Goal: Check status: Check status

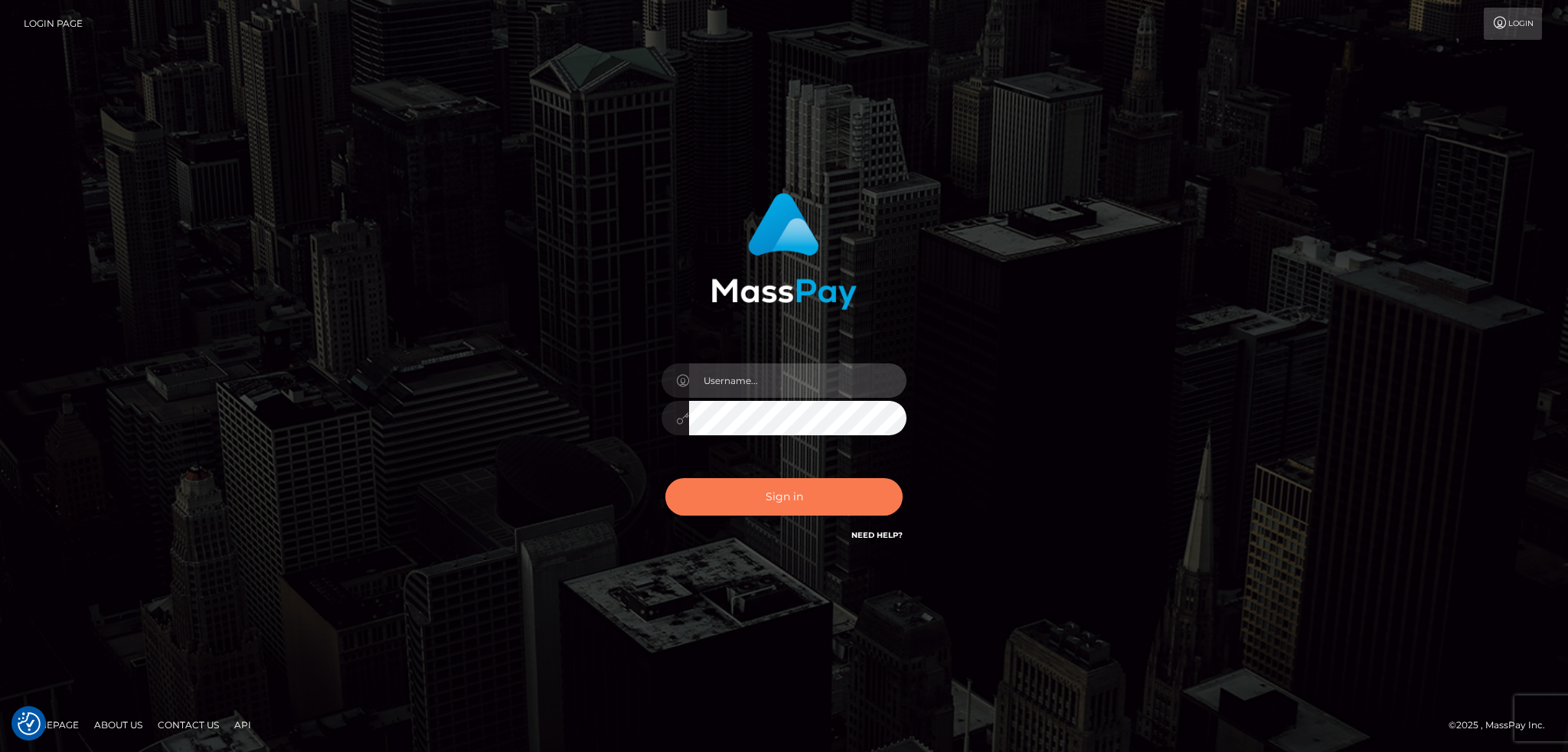
type input "alexstef"
click at [806, 496] on button "Sign in" at bounding box center [784, 497] width 237 height 38
type input "alexstef"
click at [805, 496] on button "Sign in" at bounding box center [784, 497] width 237 height 38
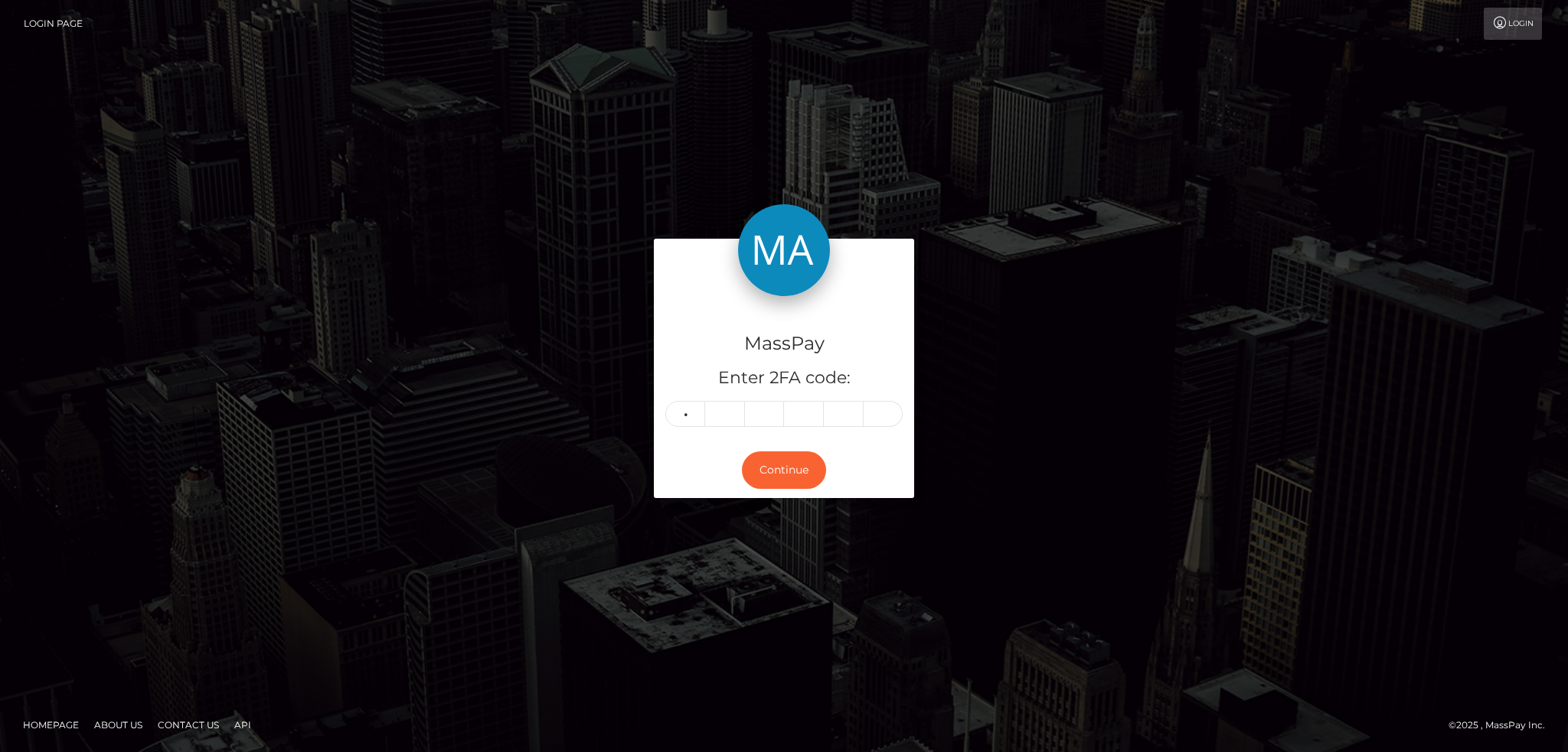
type input "6"
type input "2"
type input "7"
type input "2"
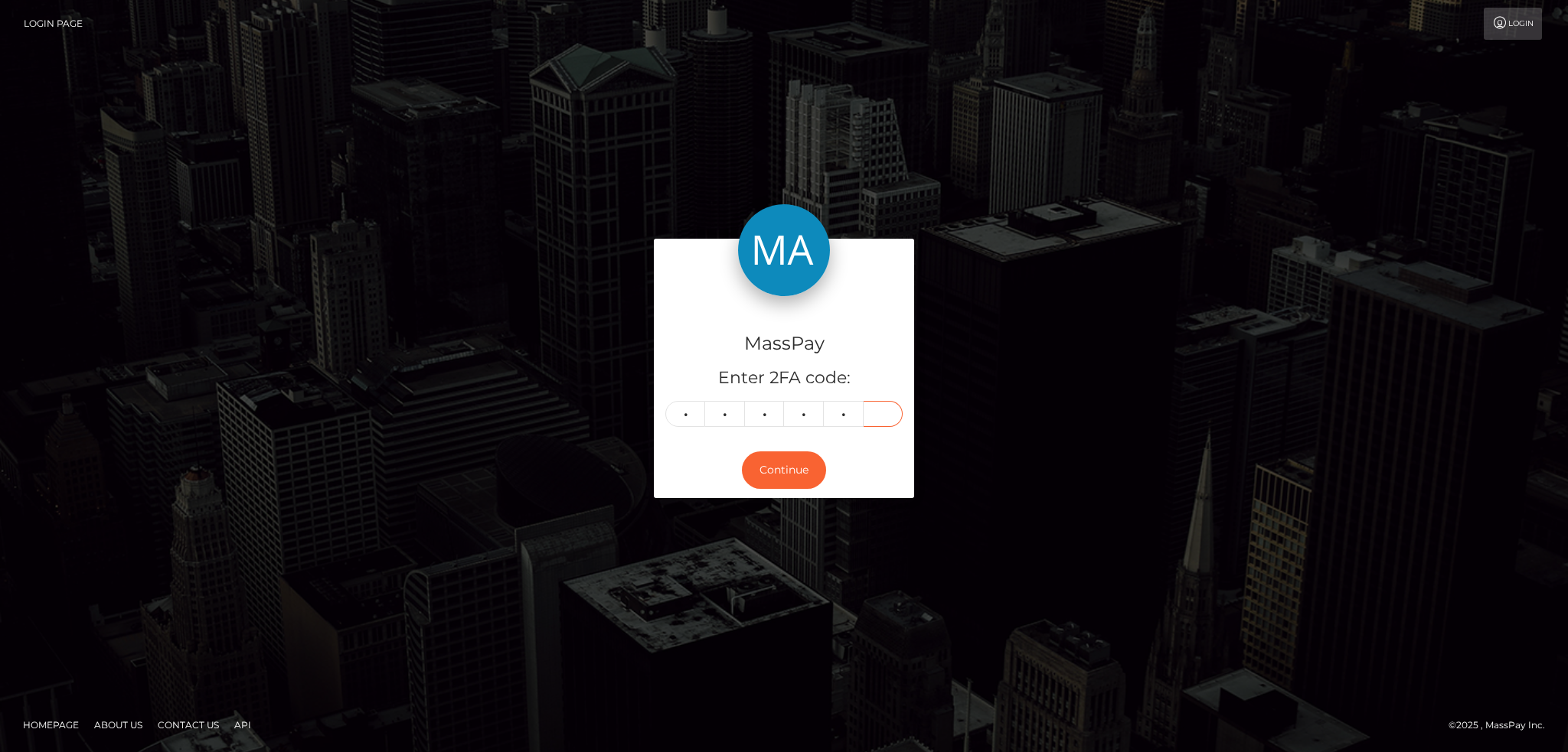
type input "4"
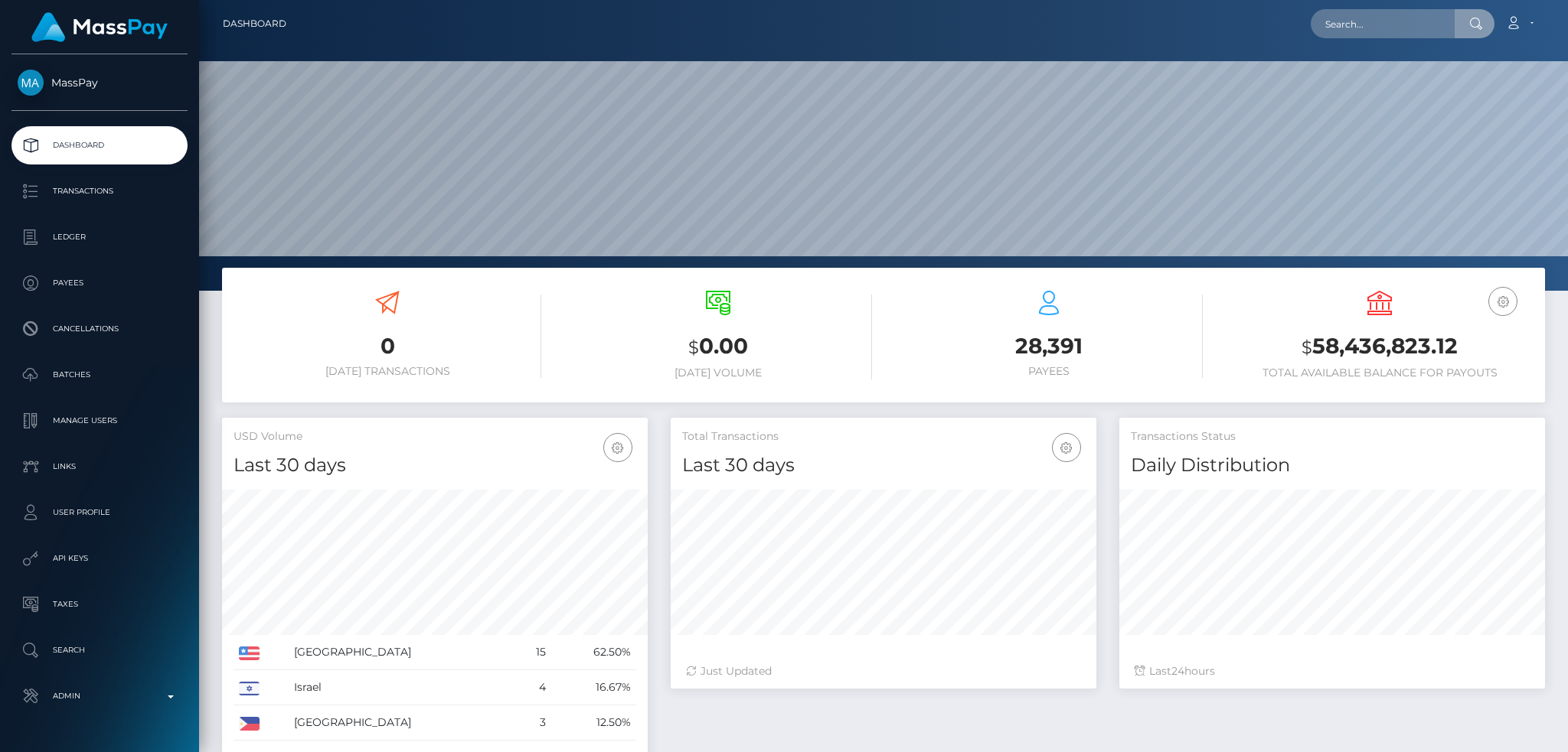
click at [1363, 32] on input "text" at bounding box center [1383, 24] width 144 height 29
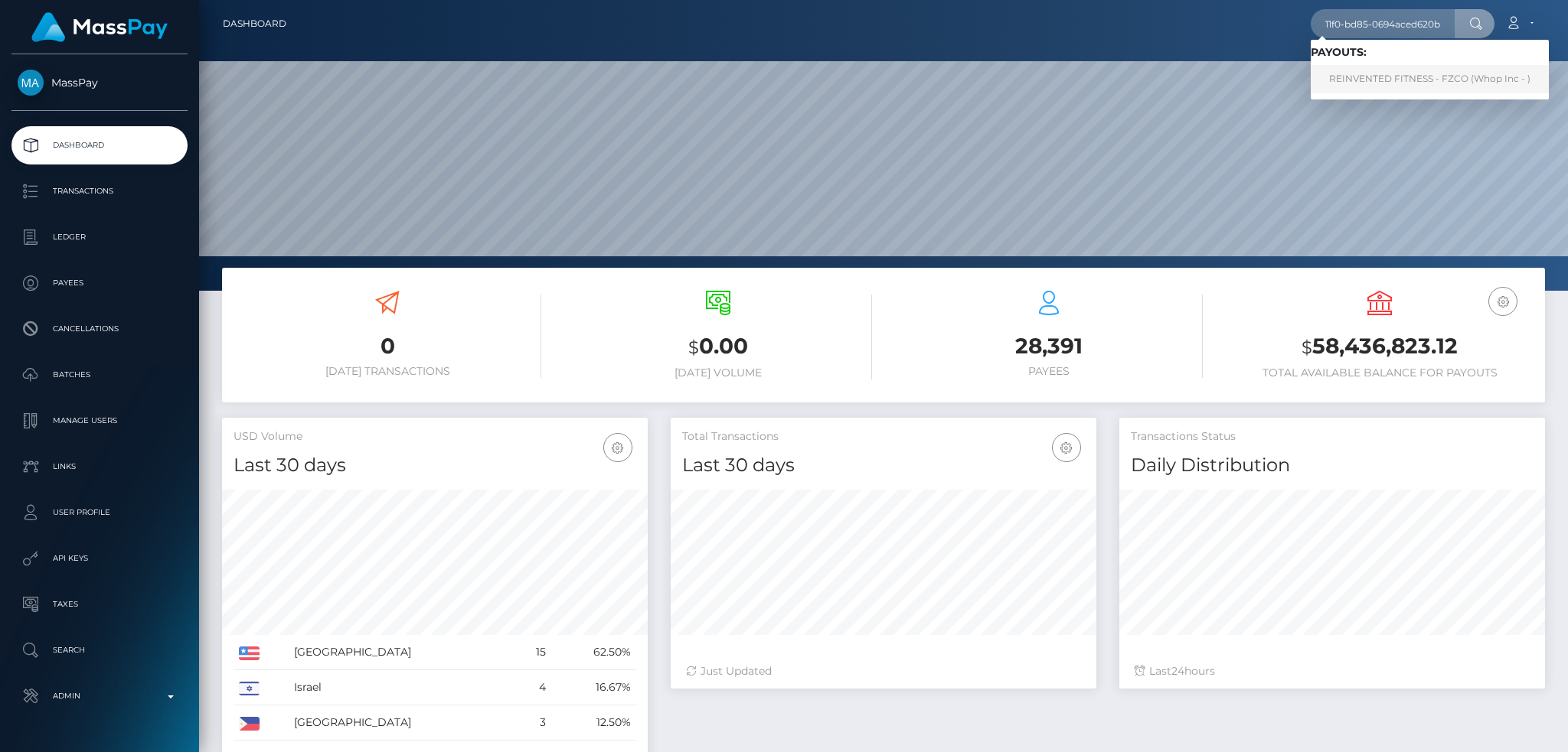
type input "9fb27882-905e-11f0-bd85-0694aced620b"
click at [1367, 81] on link "REINVENTED FITNESS - FZCO (Whop Inc - )" at bounding box center [1429, 79] width 238 height 28
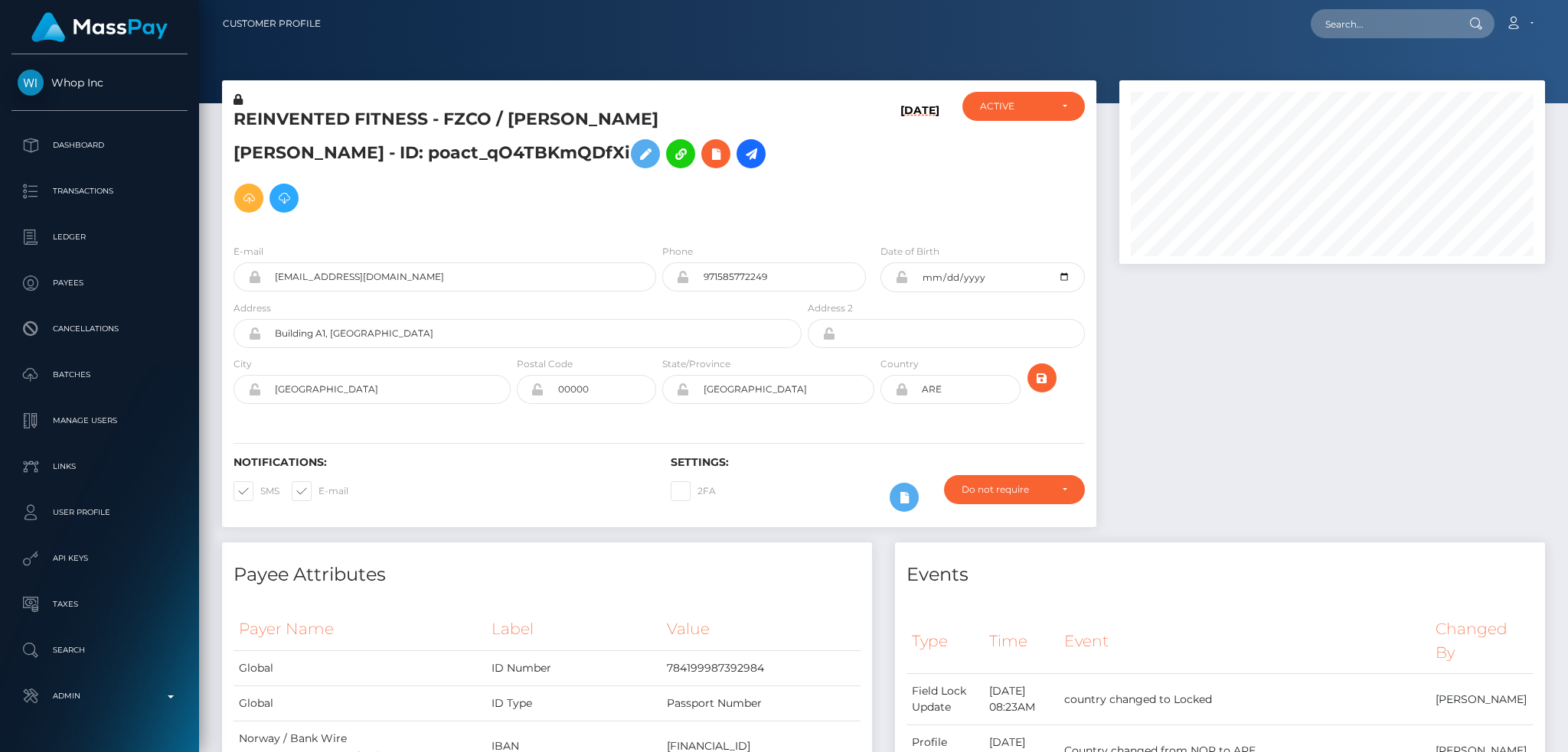
scroll to position [184, 425]
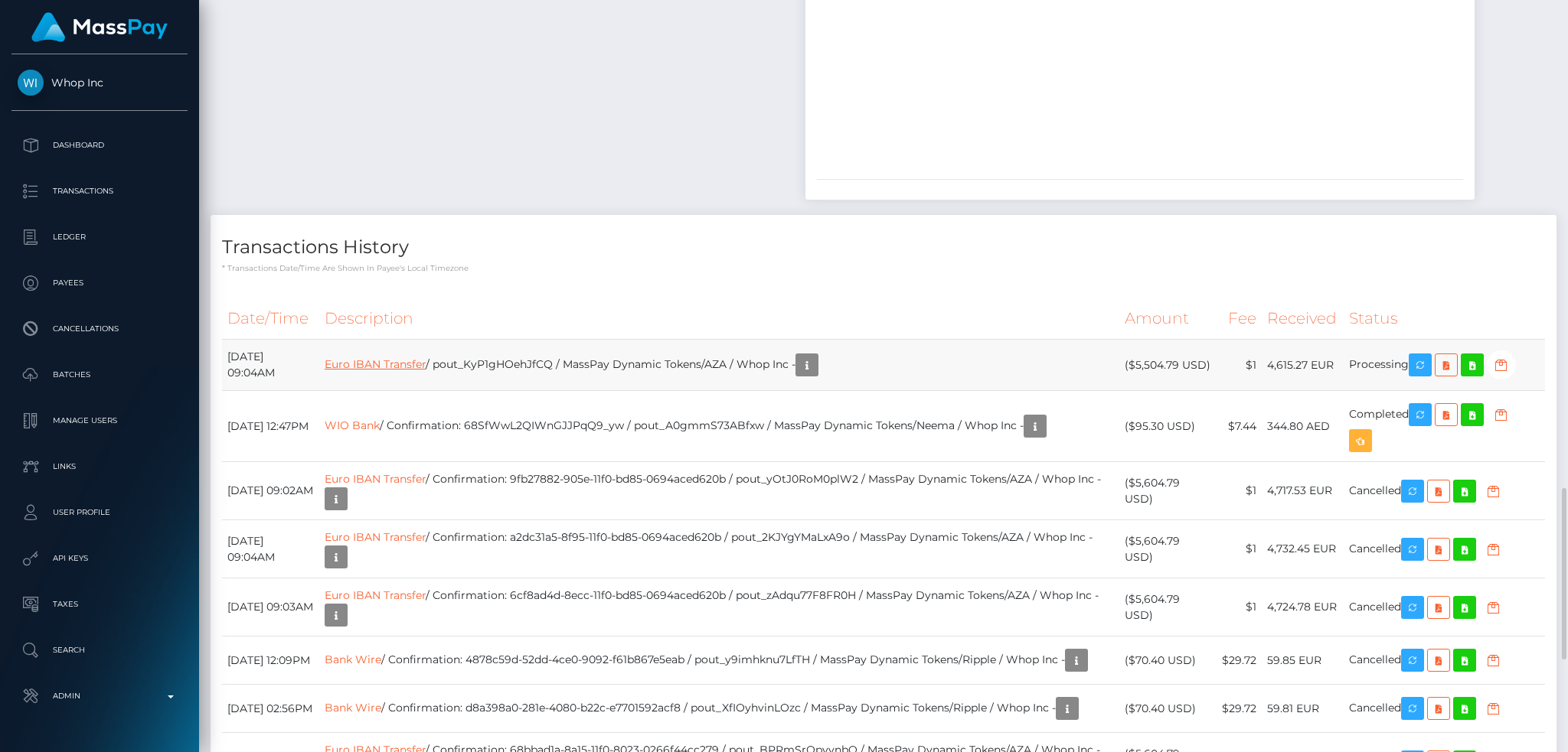
click at [418, 357] on link "Euro IBAN Transfer" at bounding box center [375, 364] width 101 height 14
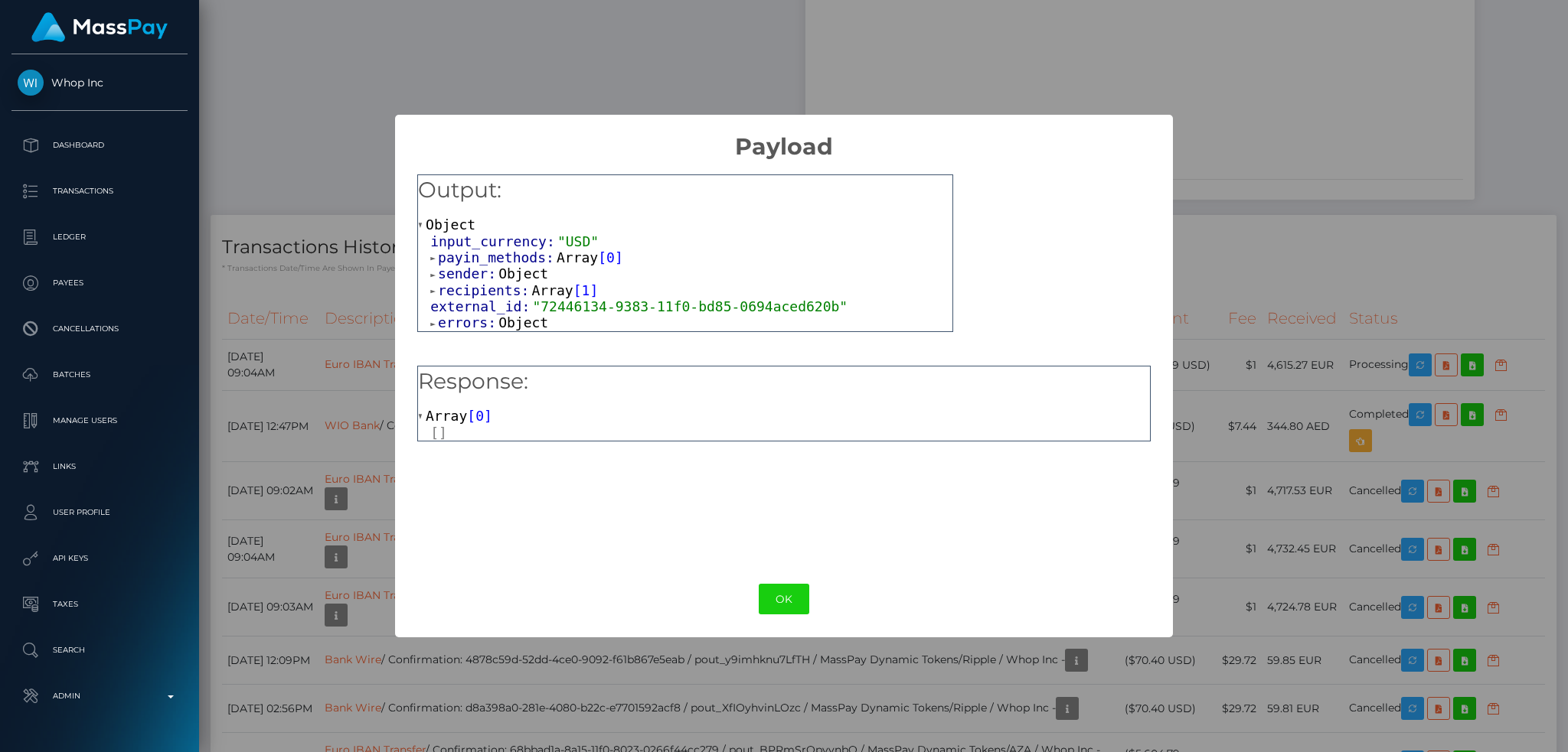
click at [516, 331] on span "Object" at bounding box center [523, 322] width 50 height 16
click at [533, 342] on div at bounding box center [697, 339] width 510 height 16
click at [784, 595] on button "OK" at bounding box center [784, 599] width 51 height 32
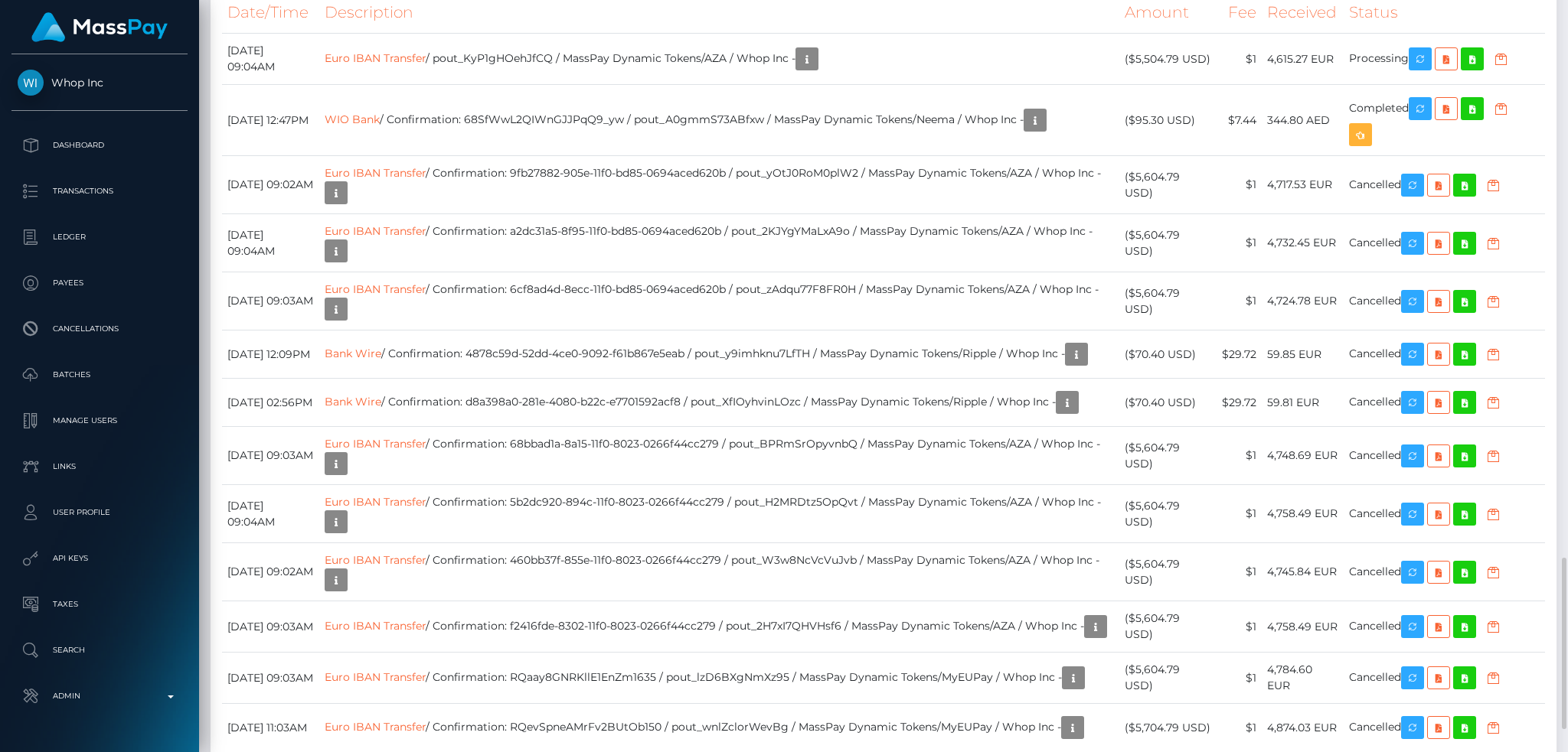
scroll to position [2041, 0]
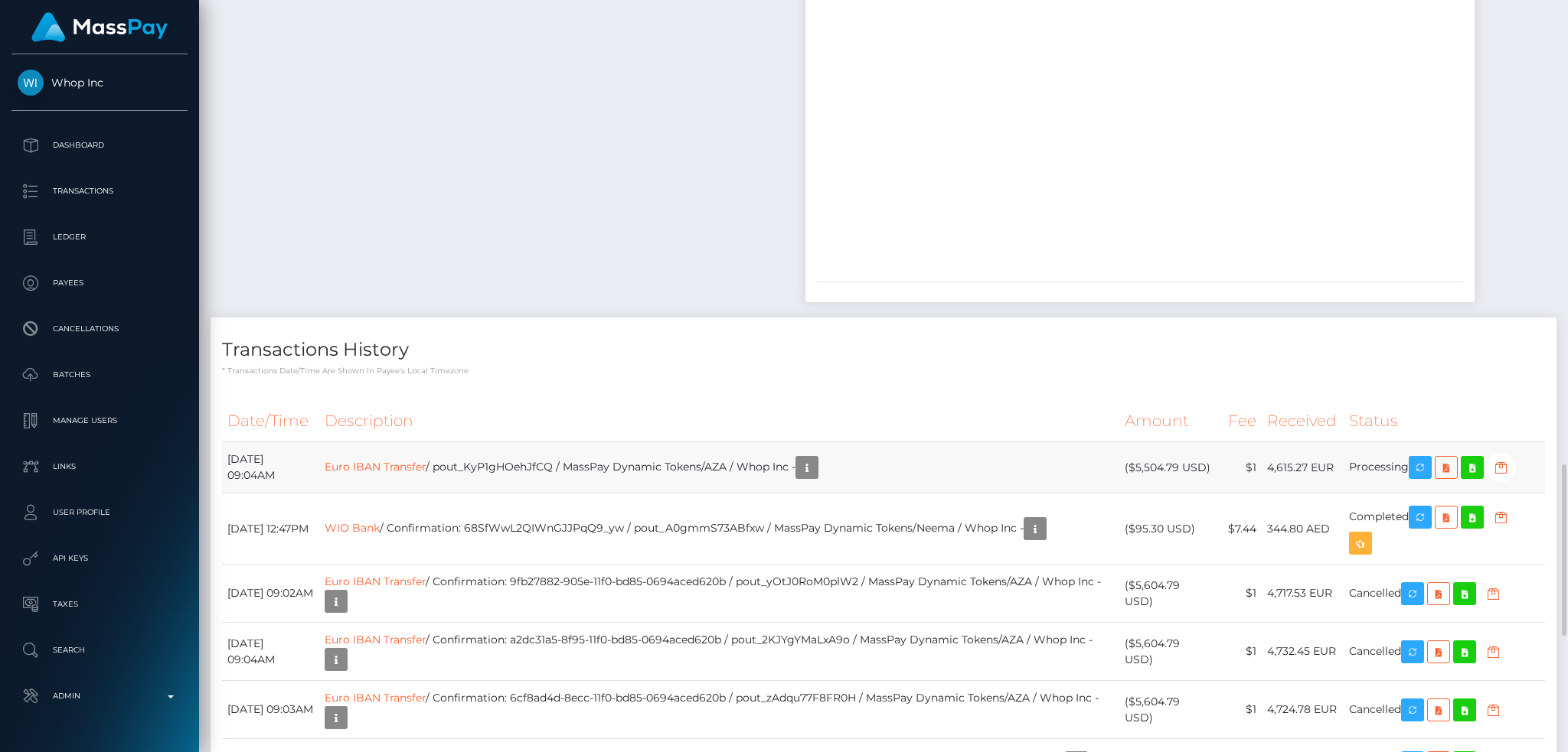
click at [651, 442] on td "Euro IBAN Transfer / pout_KyP1gHOehJfCQ / MassPay Dynamic Tokens/AZA / Whop Inc…" at bounding box center [720, 468] width 800 height 52
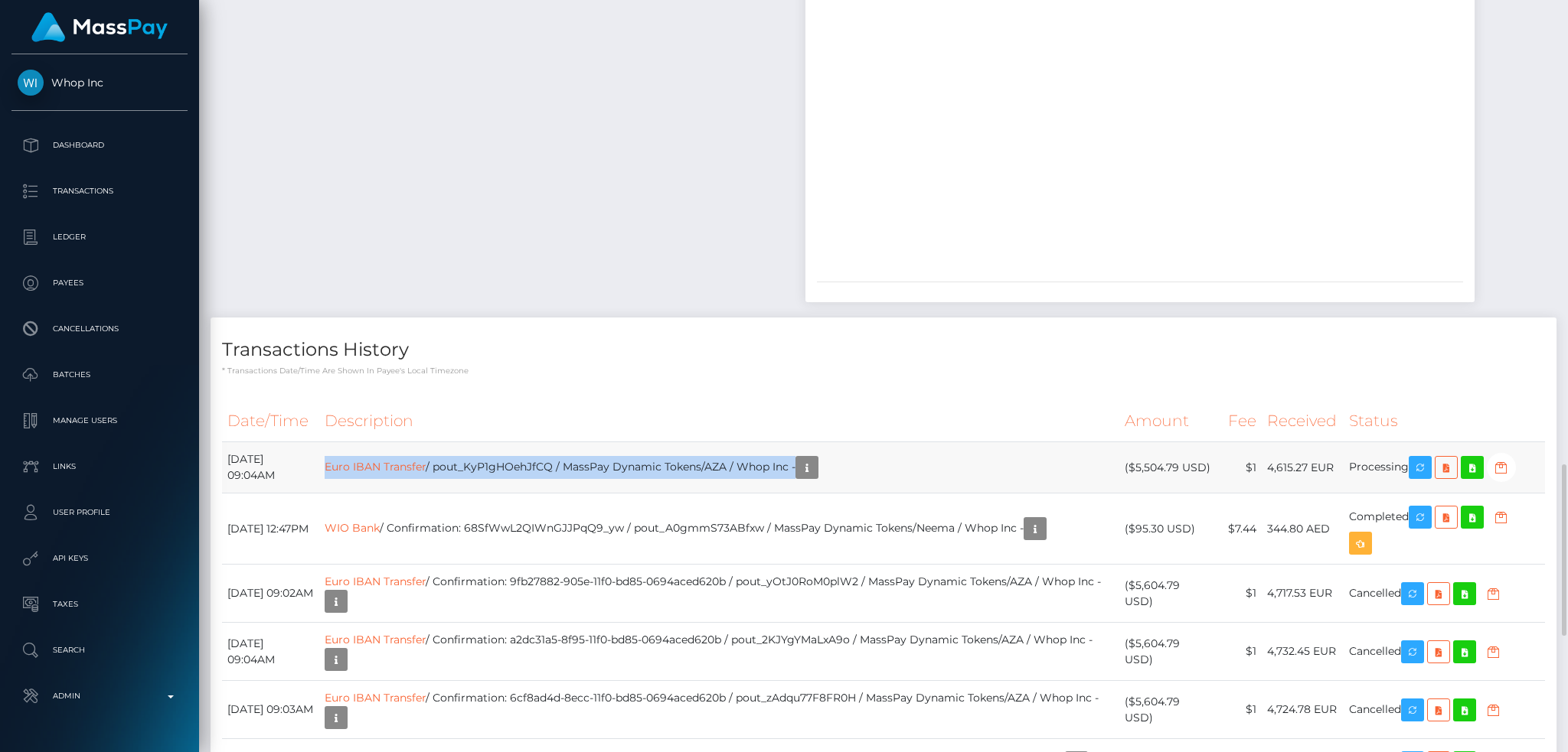
click at [651, 442] on td "Euro IBAN Transfer / pout_KyP1gHOehJfCQ / MassPay Dynamic Tokens/AZA / Whop Inc…" at bounding box center [720, 468] width 800 height 52
copy tr "Euro IBAN Transfer / pout_KyP1gHOehJfCQ / MassPay Dynamic Tokens/AZA / Whop Inc…"
